Goal: Transaction & Acquisition: Book appointment/travel/reservation

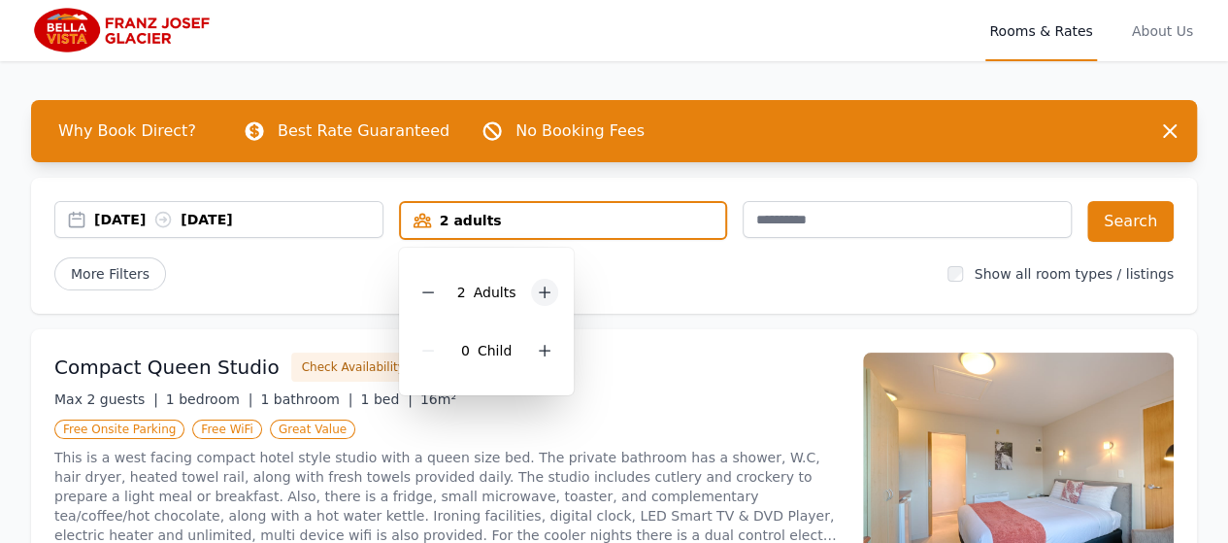
click at [542, 287] on icon at bounding box center [545, 292] width 16 height 16
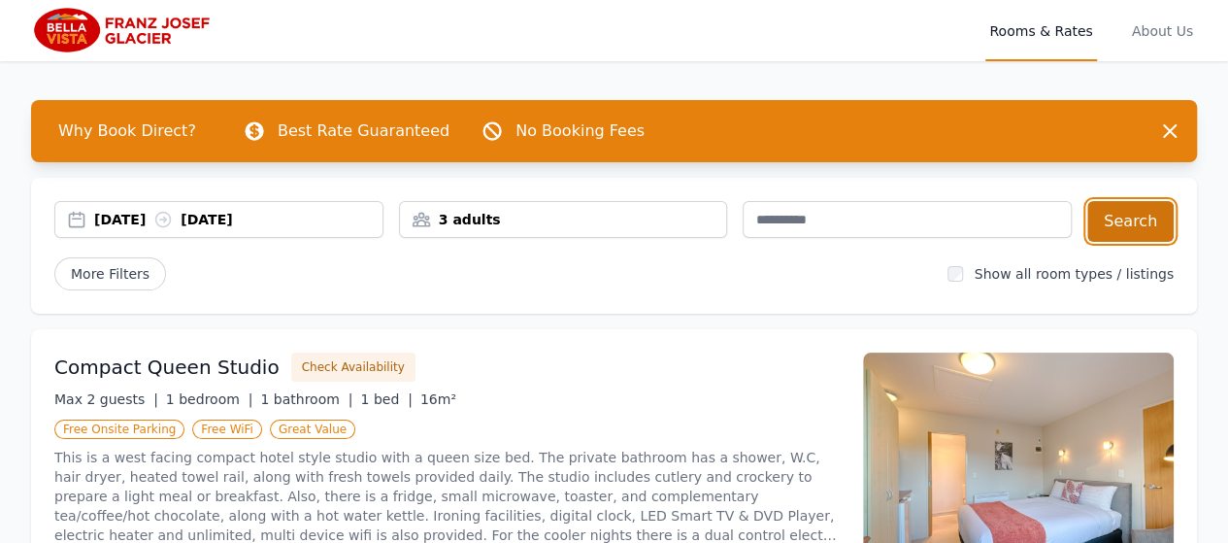
click at [1123, 218] on button "Search" at bounding box center [1130, 221] width 86 height 41
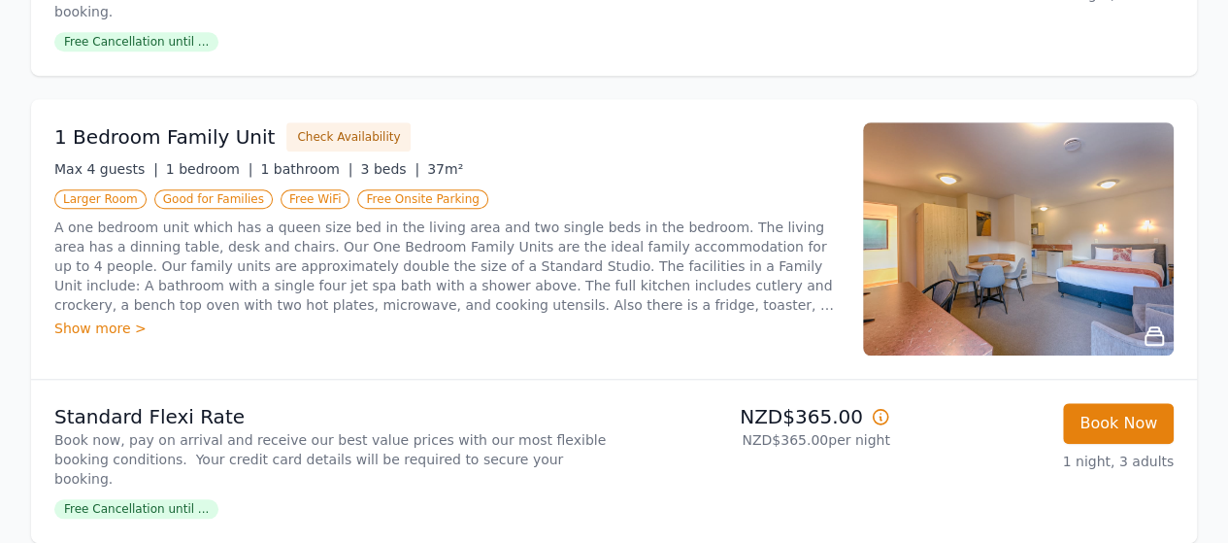
scroll to position [699, 0]
click at [82, 317] on div "Show more >" at bounding box center [446, 326] width 785 height 19
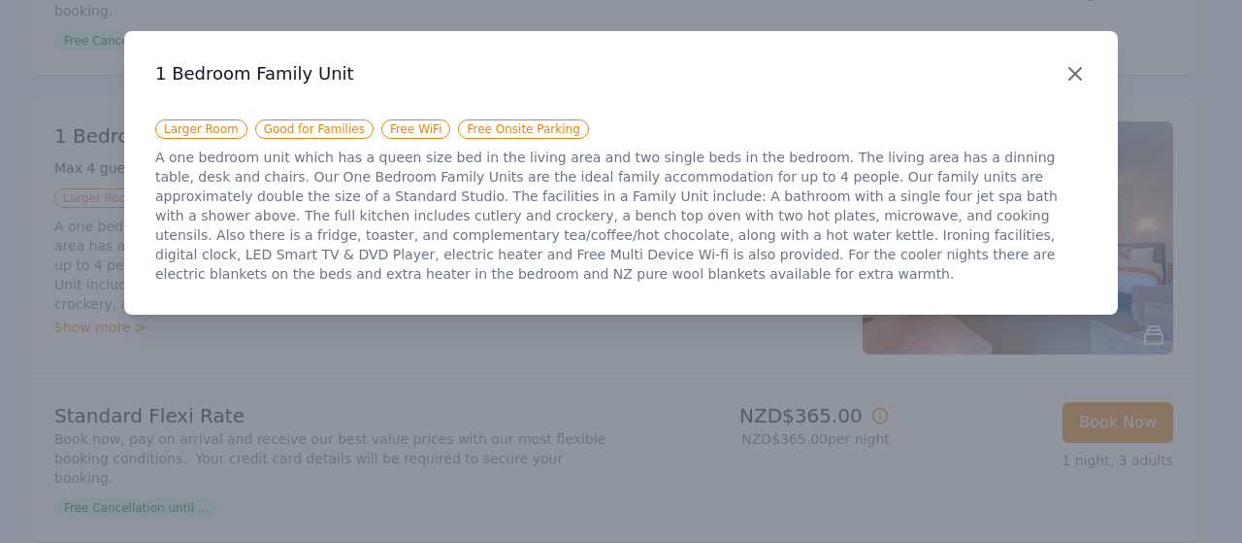
click at [1079, 79] on icon "button" at bounding box center [1076, 74] width 12 height 12
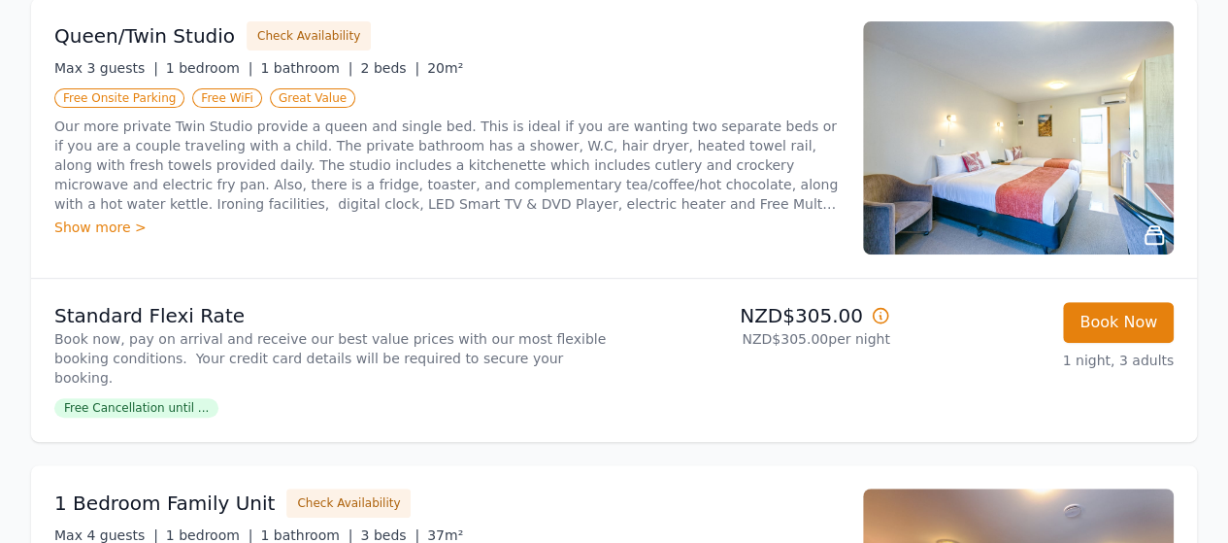
scroll to position [323, 0]
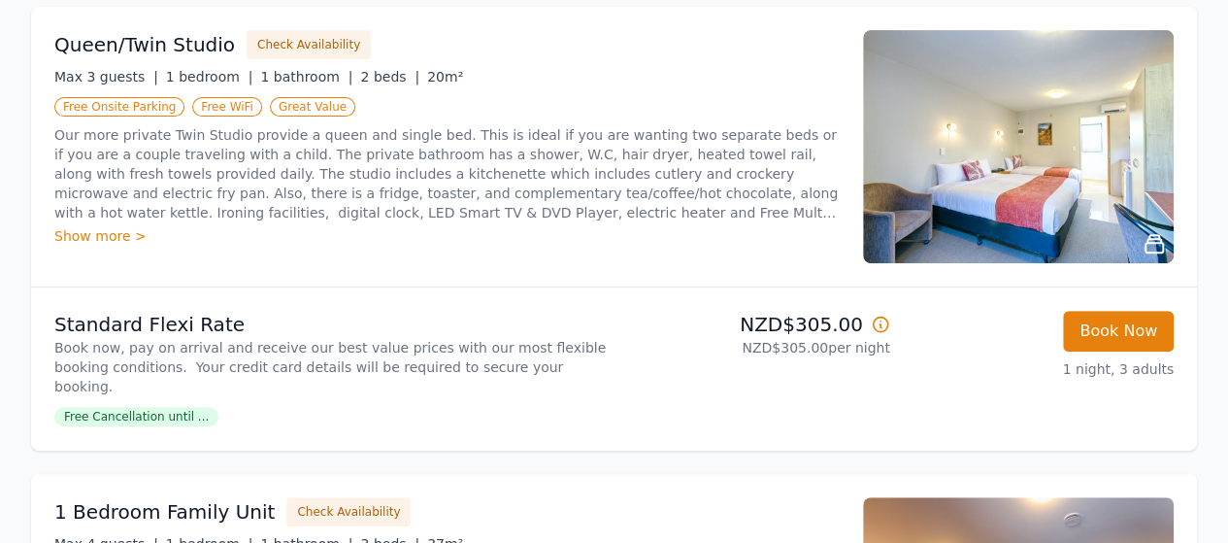
click at [98, 236] on div "Show more >" at bounding box center [446, 235] width 785 height 19
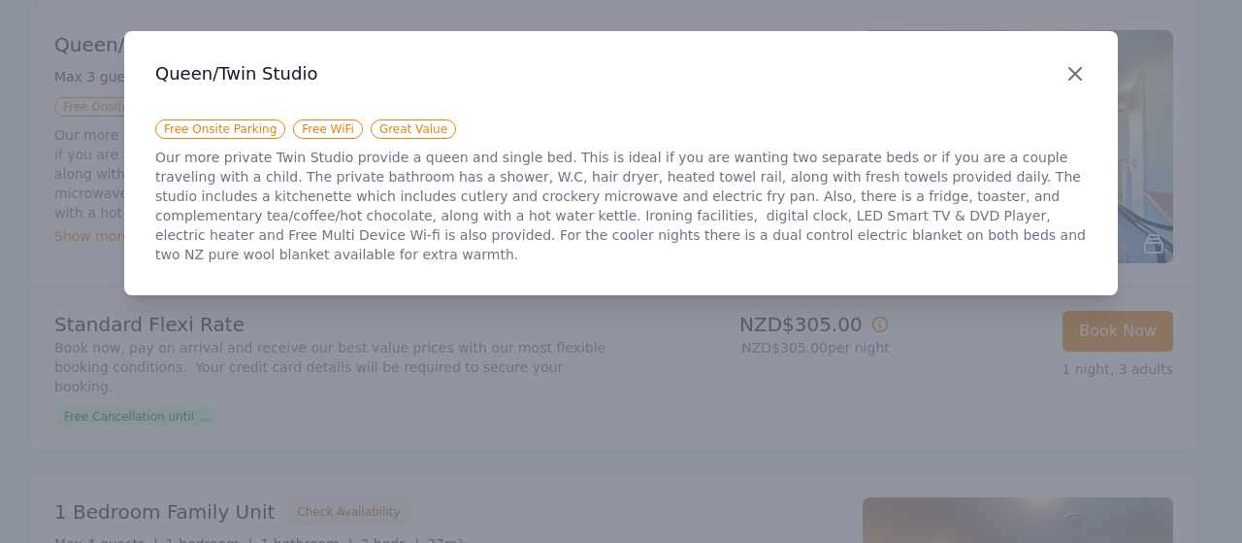
click at [1078, 80] on icon "button" at bounding box center [1075, 73] width 23 height 23
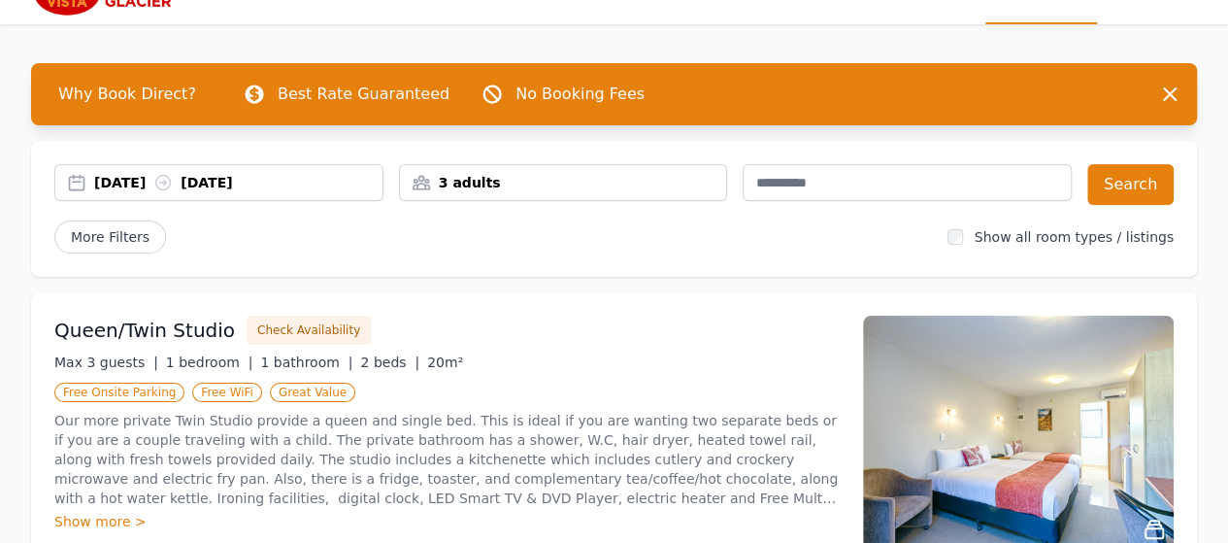
scroll to position [0, 0]
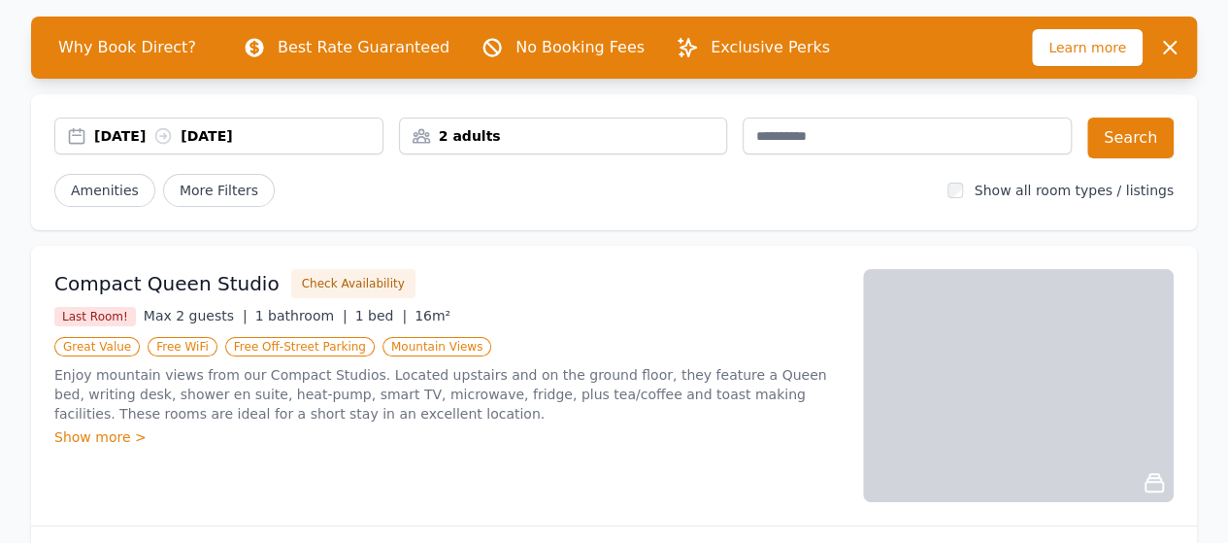
scroll to position [56, 0]
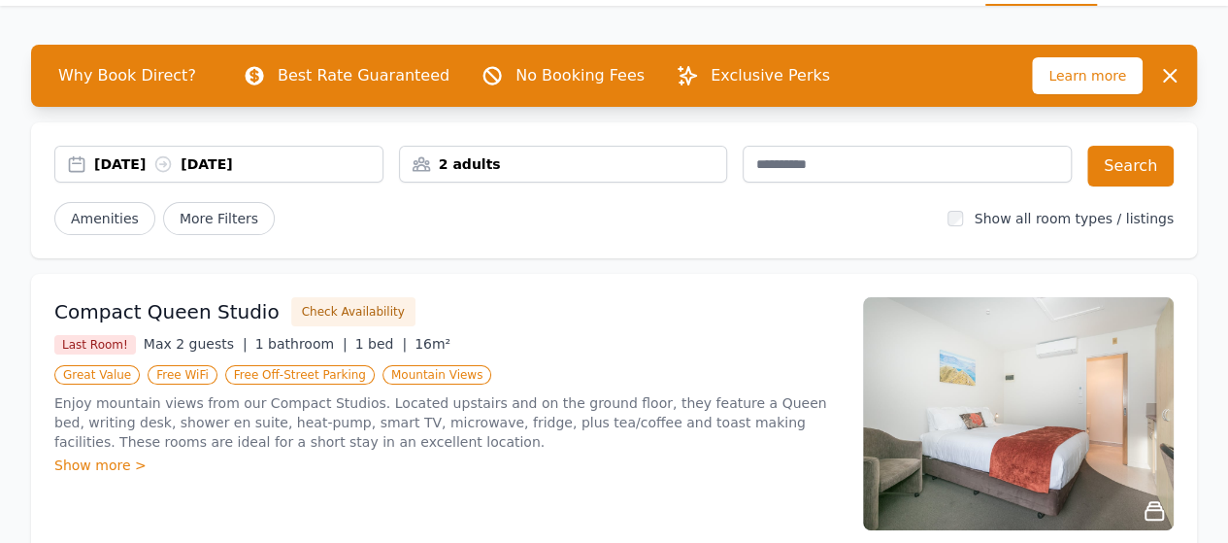
click at [633, 162] on div "2 adults" at bounding box center [563, 163] width 327 height 19
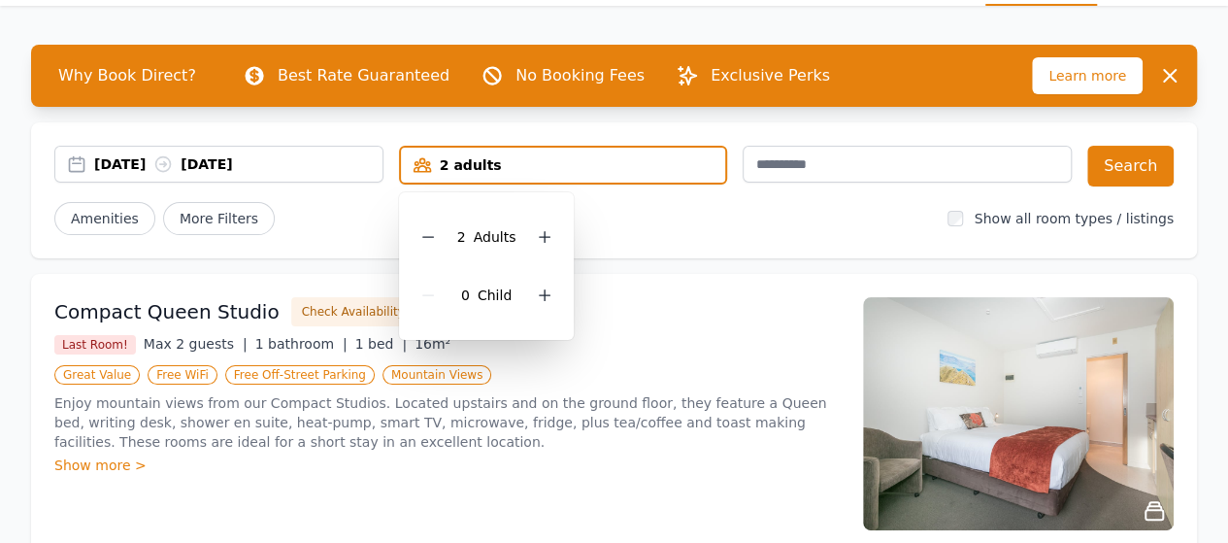
click at [552, 247] on div "2 Adult s" at bounding box center [486, 237] width 145 height 58
click at [547, 242] on icon at bounding box center [545, 237] width 16 height 16
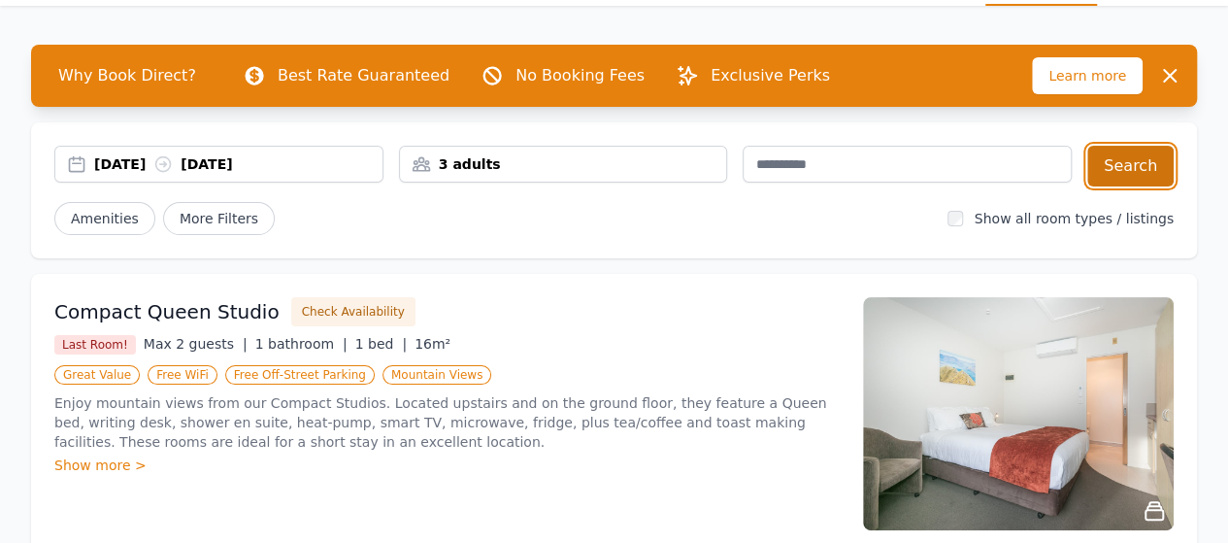
click at [1142, 169] on button "Search" at bounding box center [1130, 166] width 86 height 41
